Goal: Information Seeking & Learning: Learn about a topic

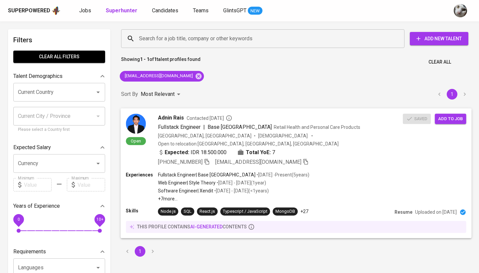
click at [327, 171] on div "Experiences Fullstack Engineer | Base [GEOGRAPHIC_DATA] • [DATE] - Present ( 5 …" at bounding box center [296, 186] width 340 height 31
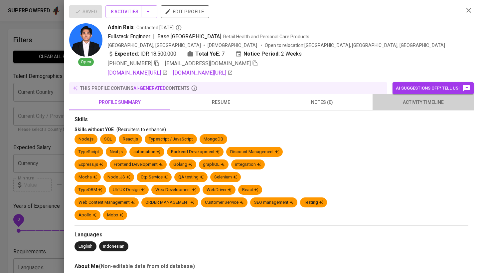
click at [408, 104] on span "activity timeline" at bounding box center [423, 102] width 93 height 8
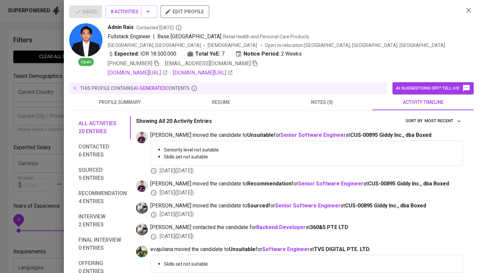
scroll to position [0, 0]
click at [226, 101] on span "resume" at bounding box center [220, 102] width 93 height 8
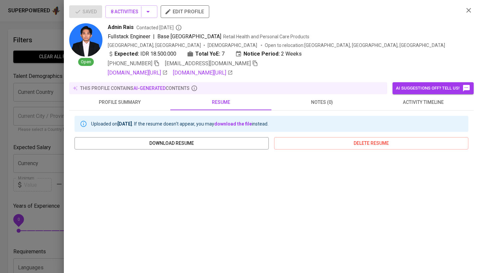
scroll to position [69, 0]
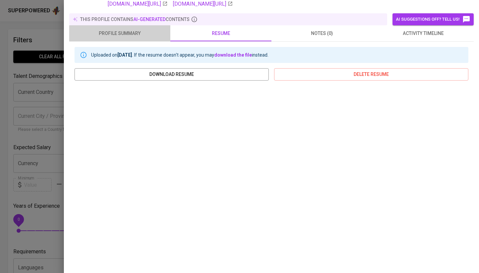
click at [148, 35] on span "profile summary" at bounding box center [119, 33] width 93 height 8
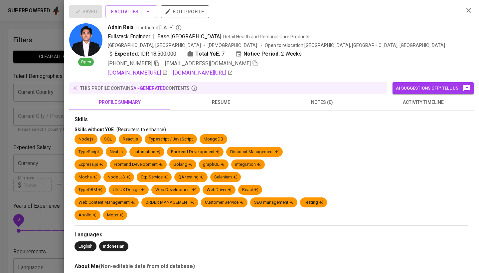
scroll to position [0, 0]
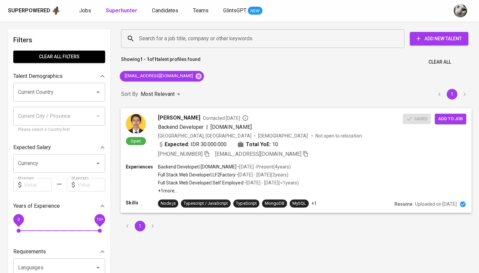
click at [323, 151] on div "+62 878-0537-2006 kornelius.kristian@gmail.com" at bounding box center [280, 154] width 245 height 8
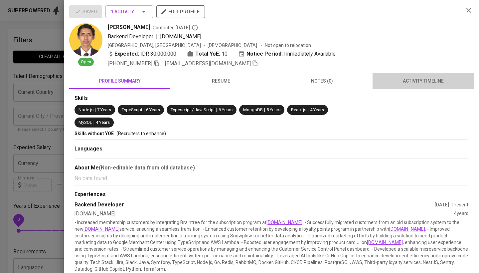
click at [393, 89] on button "activity timeline" at bounding box center [423, 81] width 101 height 16
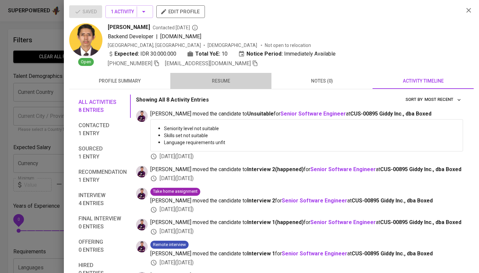
click at [201, 84] on span "resume" at bounding box center [220, 81] width 93 height 8
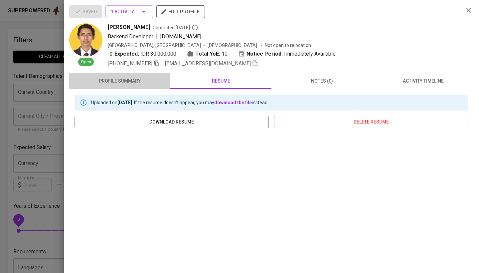
click at [130, 81] on span "profile summary" at bounding box center [119, 81] width 93 height 8
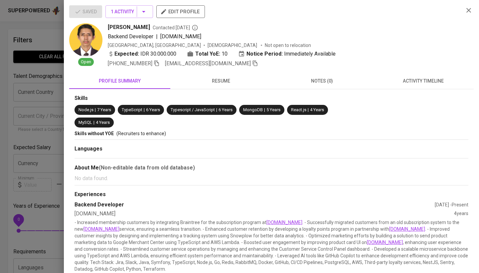
click at [38, 122] on div at bounding box center [239, 136] width 479 height 273
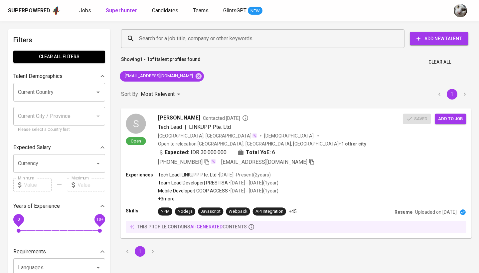
click at [314, 178] on div "Experiences Tech Lead | LINKUPP Pte. Ltd • Jul 2023 - Present ( 2 years ) Team …" at bounding box center [296, 186] width 340 height 31
